Goal: Find specific page/section: Find specific page/section

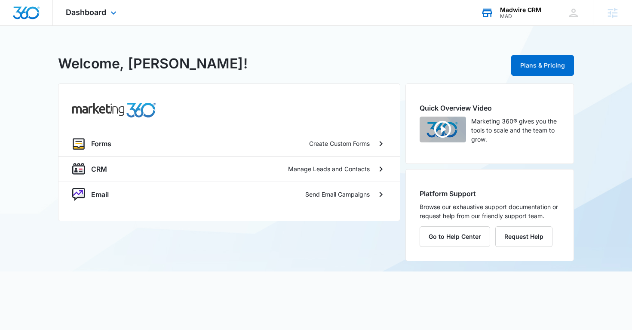
click at [496, 13] on div "Madwire CRM MAD Your Accounts View All" at bounding box center [511, 12] width 86 height 25
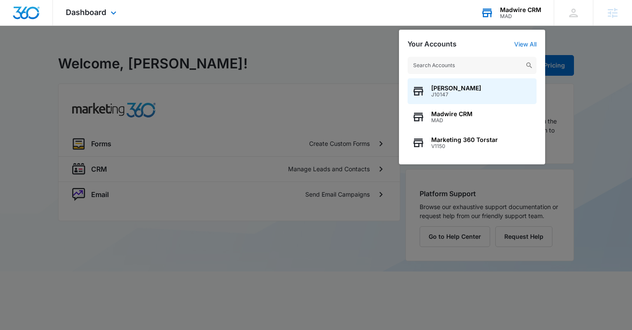
click at [454, 64] on input "text" at bounding box center [471, 65] width 129 height 17
type input "m180205"
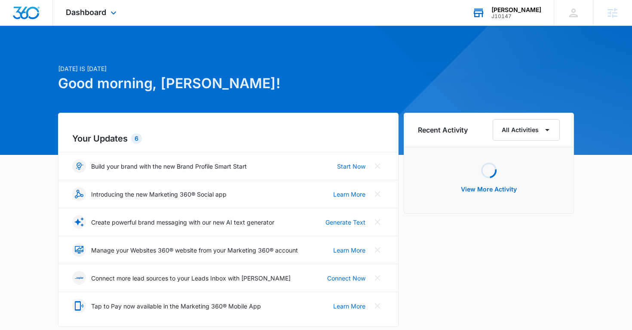
click at [521, 17] on div "J10147" at bounding box center [516, 16] width 50 height 6
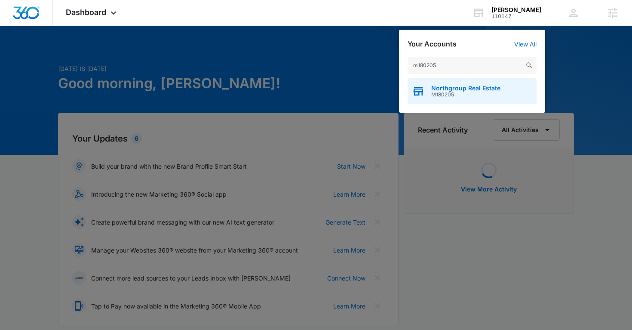
type input "m180205"
click at [440, 92] on span "M180205" at bounding box center [465, 95] width 69 height 6
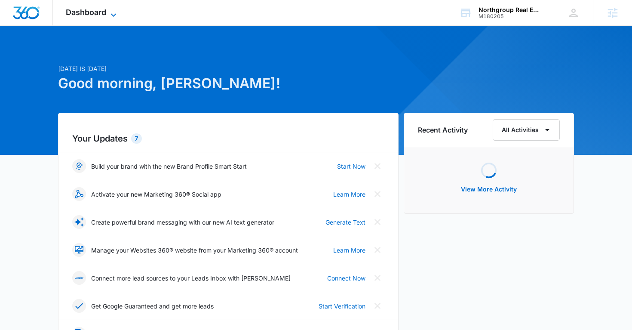
click at [109, 14] on icon at bounding box center [113, 15] width 10 height 10
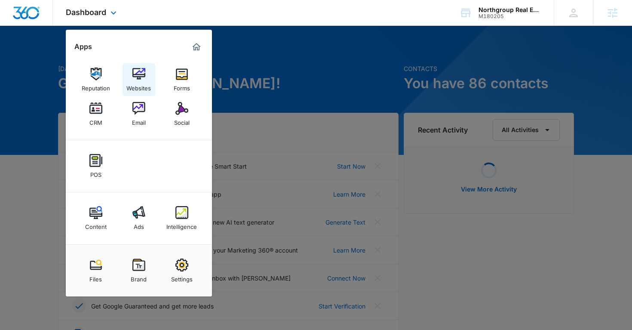
click at [137, 74] on img at bounding box center [138, 73] width 13 height 13
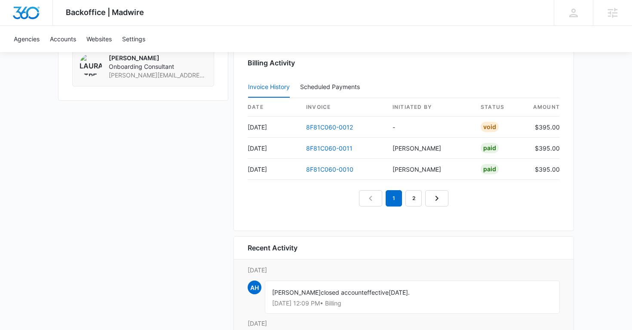
scroll to position [772, 0]
click at [413, 200] on link "2" at bounding box center [413, 199] width 16 height 16
click at [380, 199] on link "1" at bounding box center [384, 199] width 16 height 16
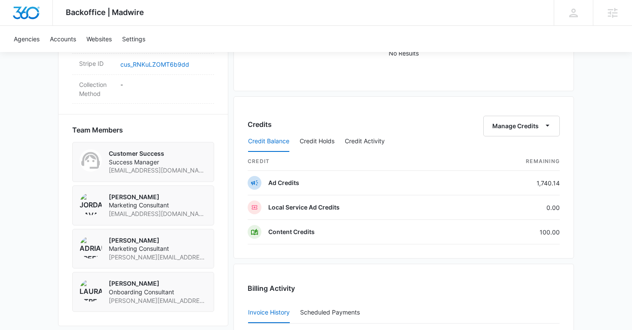
scroll to position [875, 0]
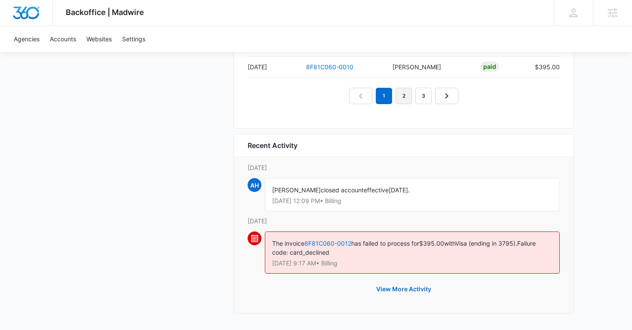
click at [402, 99] on link "2" at bounding box center [403, 96] width 16 height 16
